Goal: Task Accomplishment & Management: Manage account settings

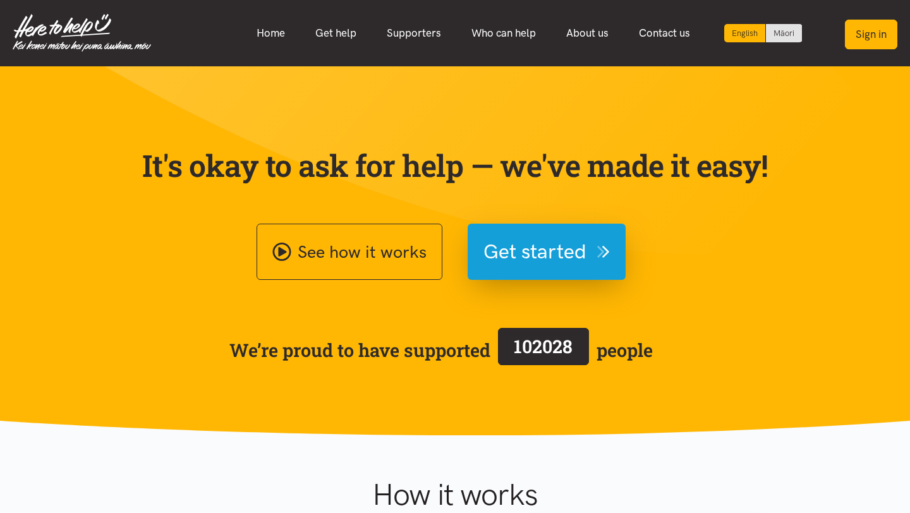
click at [868, 35] on button "Sign in" at bounding box center [871, 35] width 52 height 30
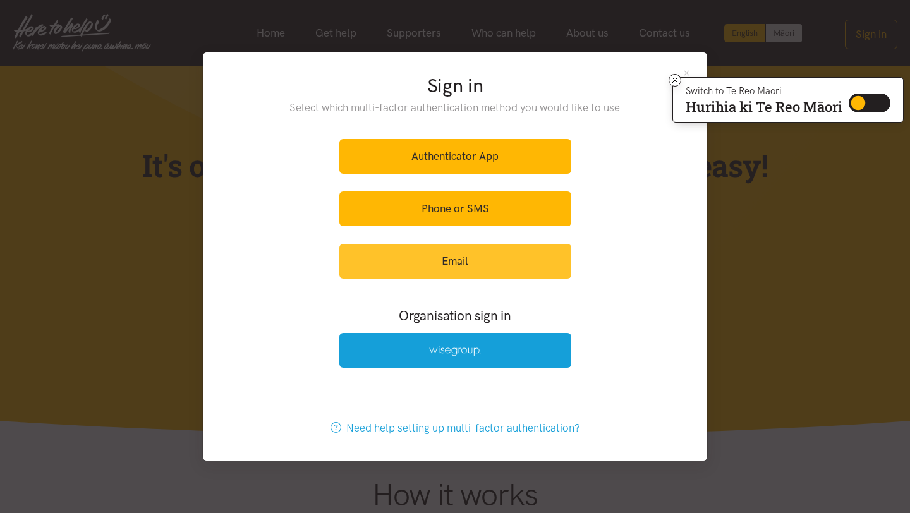
click at [456, 255] on link "Email" at bounding box center [455, 261] width 232 height 35
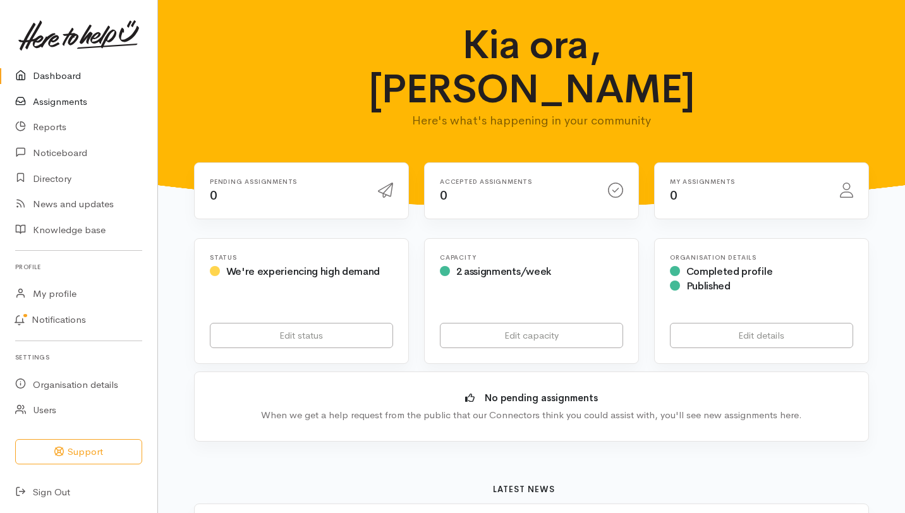
click at [63, 97] on link "Assignments" at bounding box center [78, 102] width 157 height 26
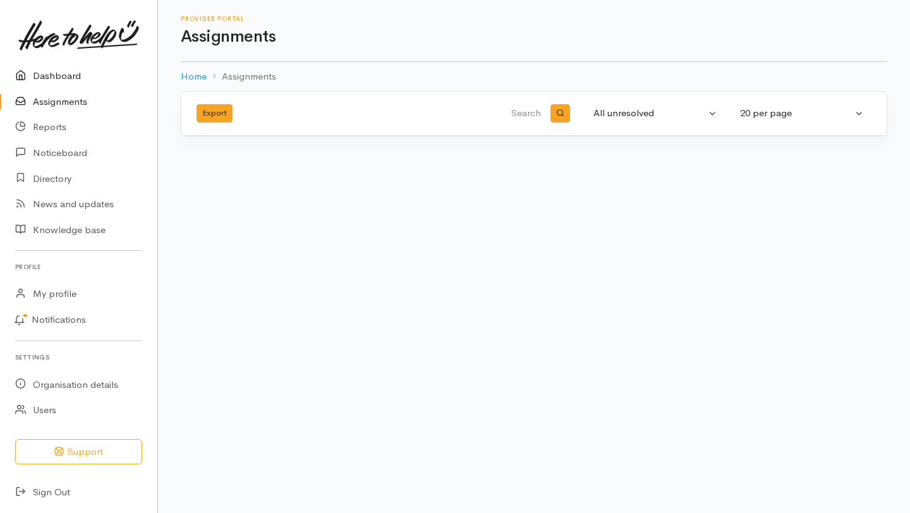
click at [73, 78] on link "Dashboard" at bounding box center [78, 76] width 157 height 26
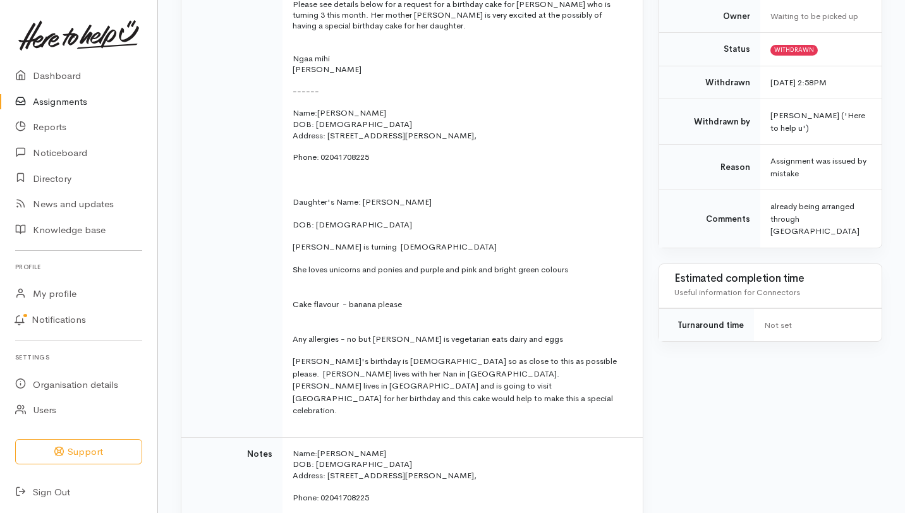
scroll to position [392, 0]
